Goal: Task Accomplishment & Management: Use online tool/utility

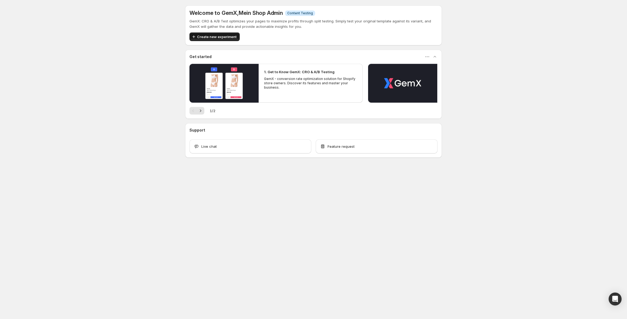
click at [221, 35] on span "Create new experiment" at bounding box center [216, 36] width 39 height 5
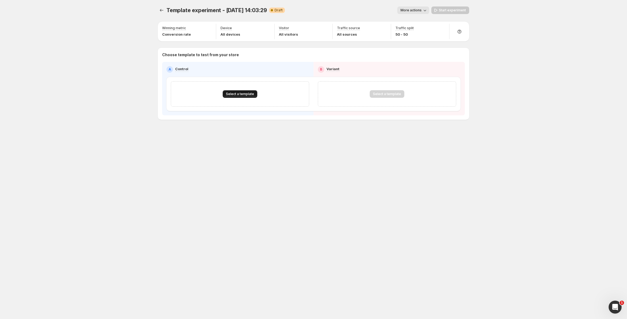
click at [247, 96] on span "Select a template" at bounding box center [240, 94] width 28 height 4
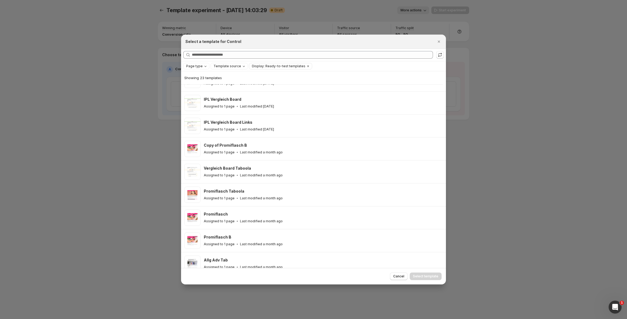
scroll to position [110, 0]
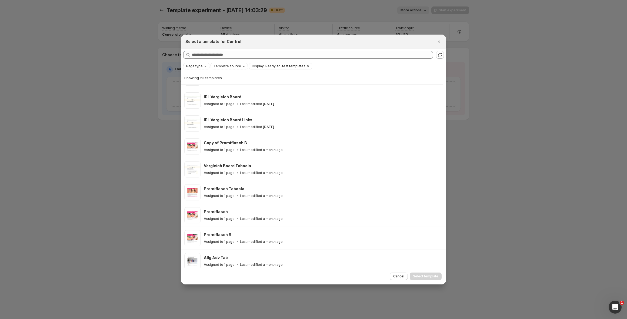
click at [136, 95] on div at bounding box center [313, 159] width 627 height 319
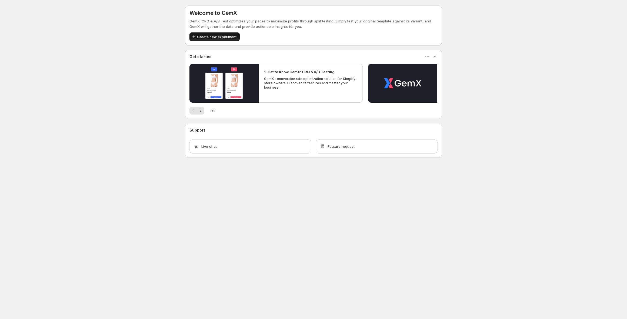
click at [206, 34] on button "Create new experiment" at bounding box center [214, 36] width 50 height 9
